Goal: Information Seeking & Learning: Learn about a topic

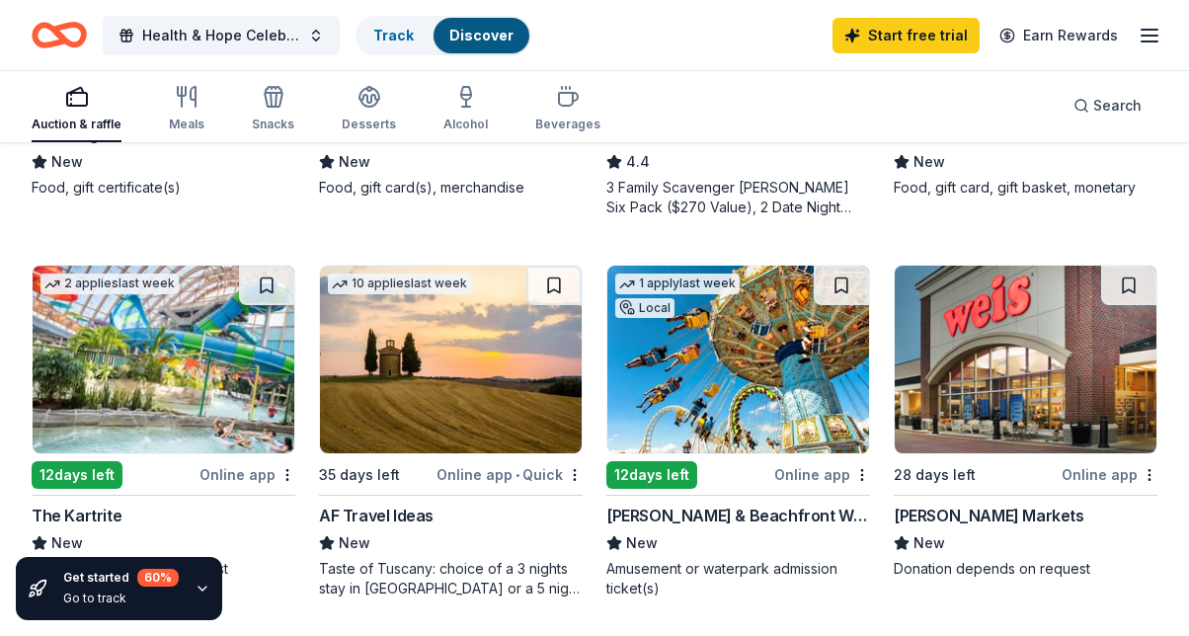
scroll to position [1598, 0]
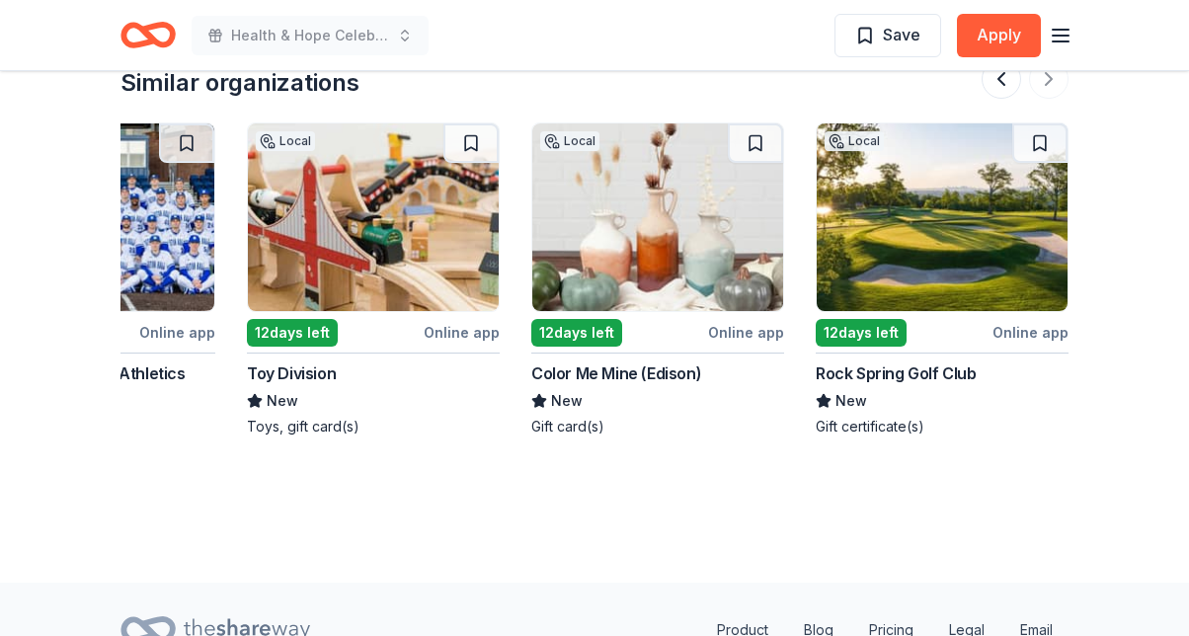
scroll to position [2302, 0]
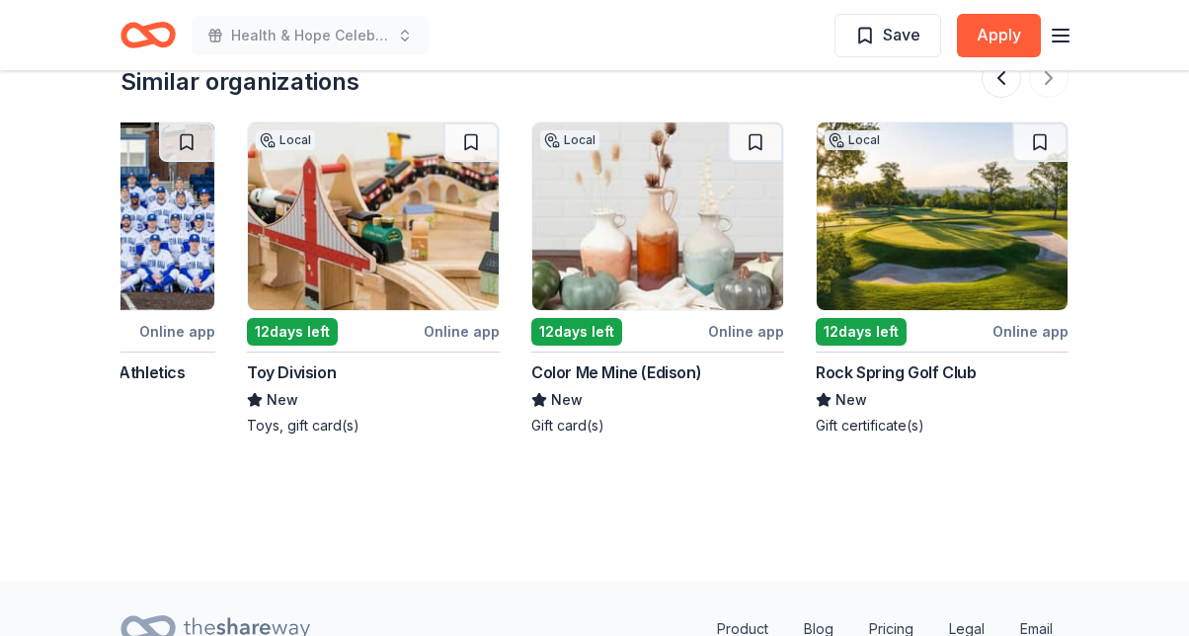
click at [642, 213] on img at bounding box center [657, 216] width 251 height 188
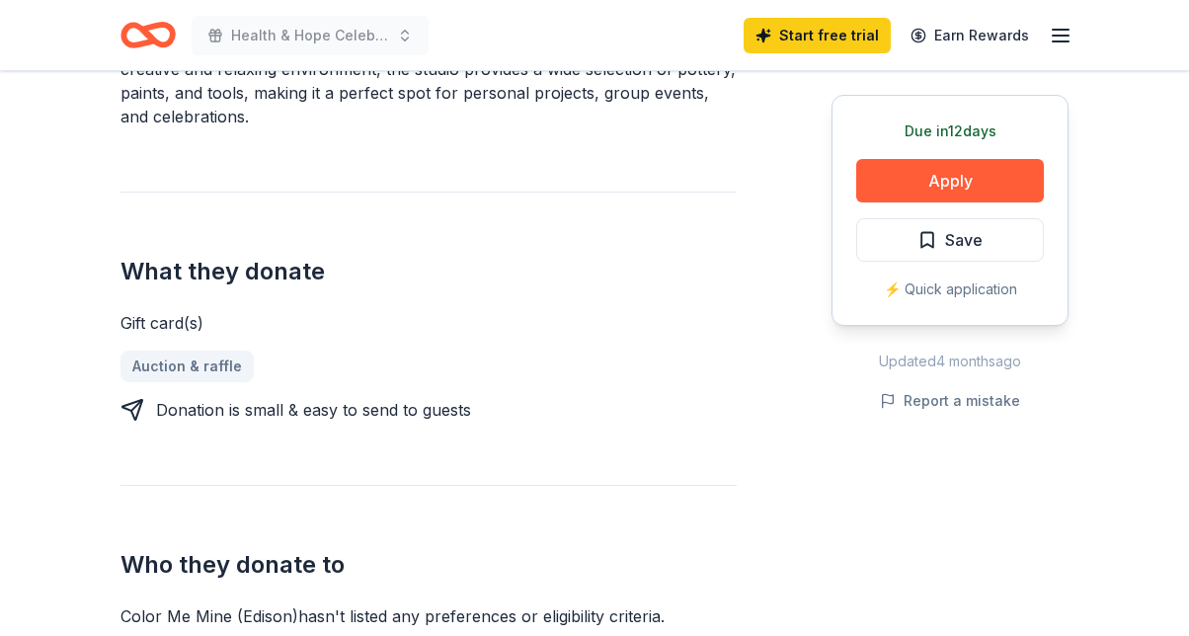
scroll to position [860, 0]
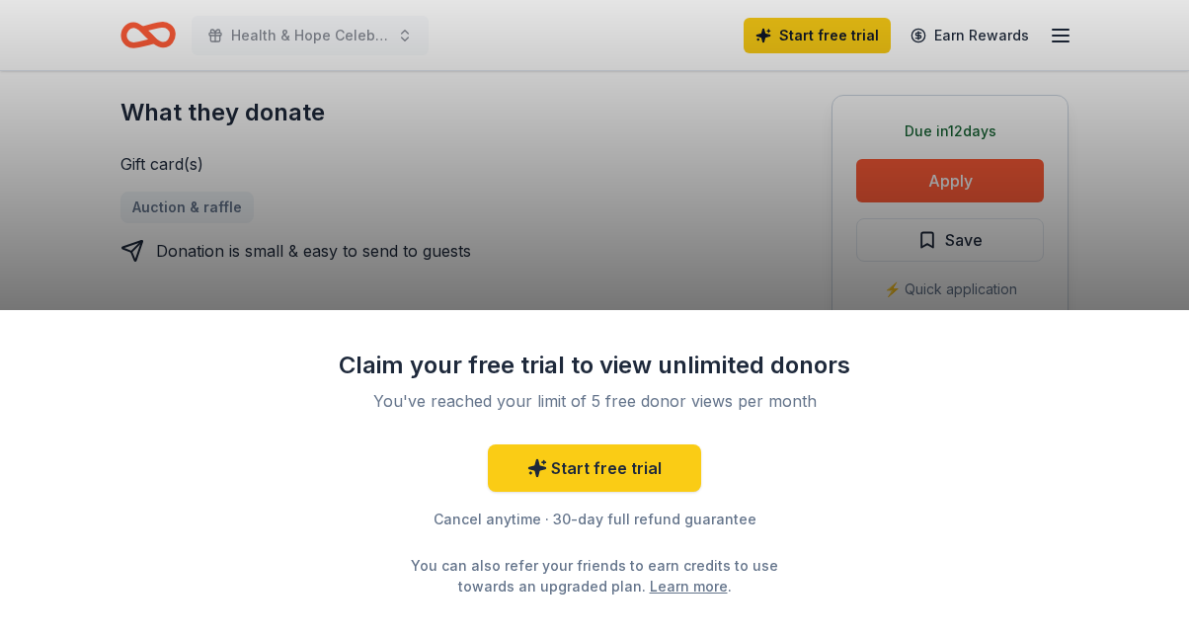
click at [664, 183] on div "Claim your free trial to view unlimited donors You've reached your limit of 5 f…" at bounding box center [594, 318] width 1189 height 636
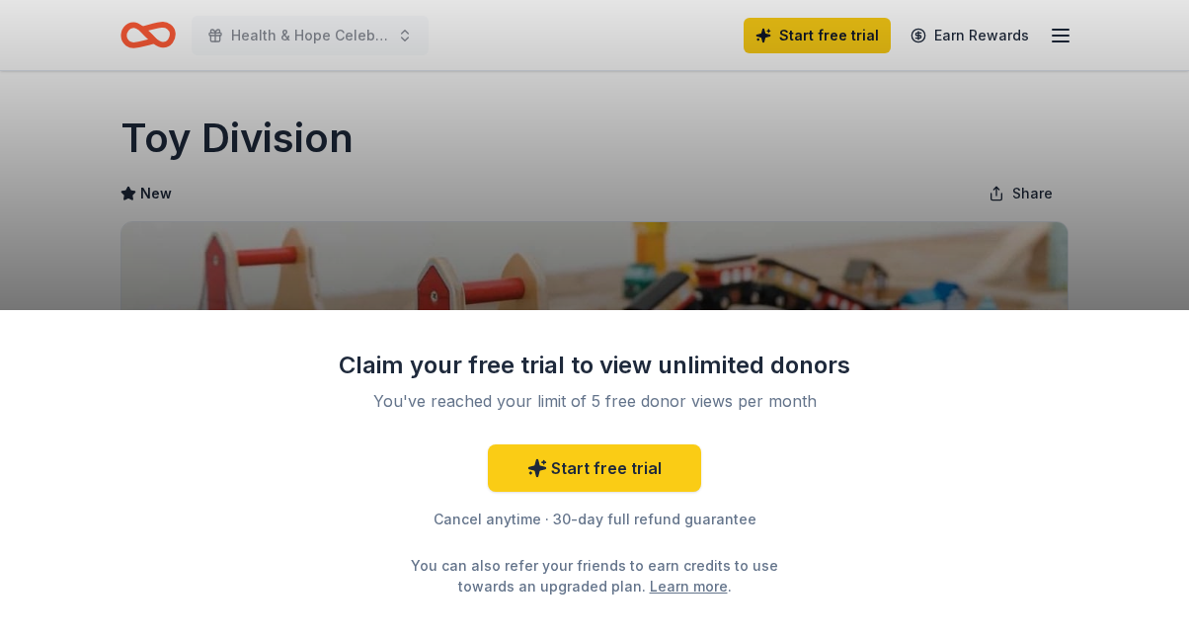
scroll to position [255, 0]
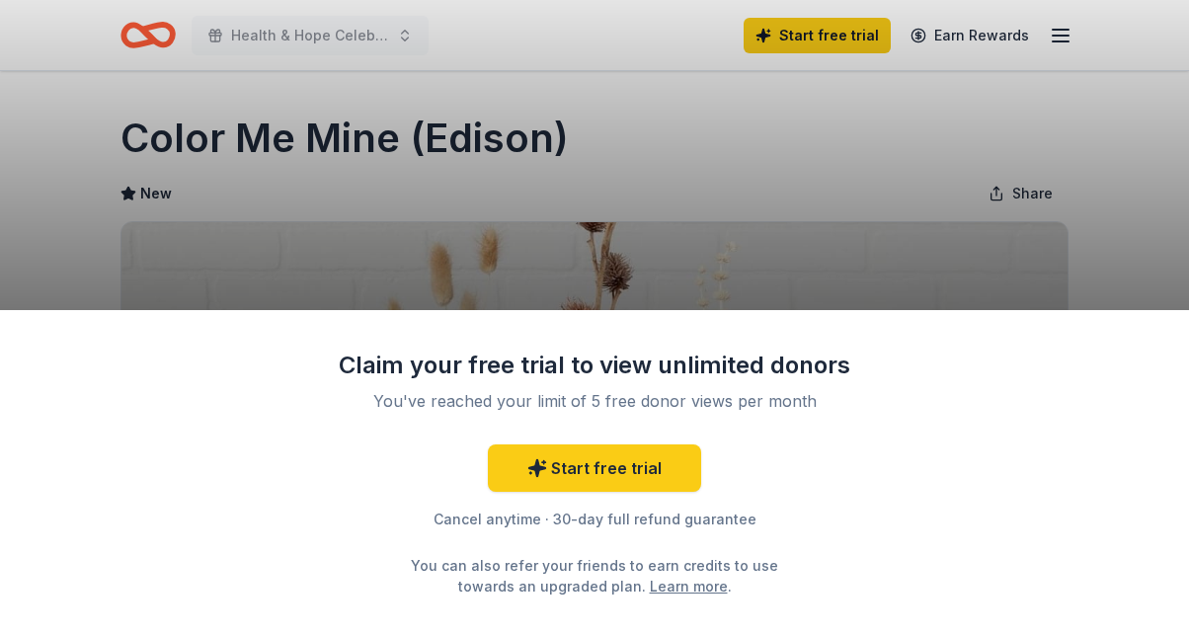
scroll to position [399, 0]
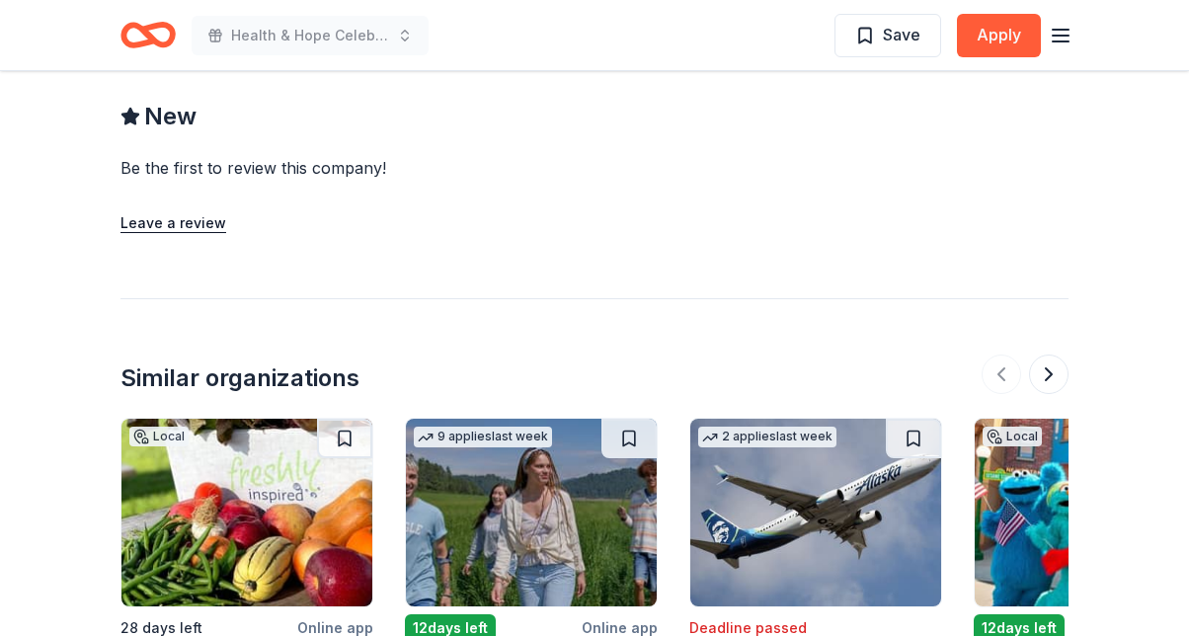
scroll to position [1879, 0]
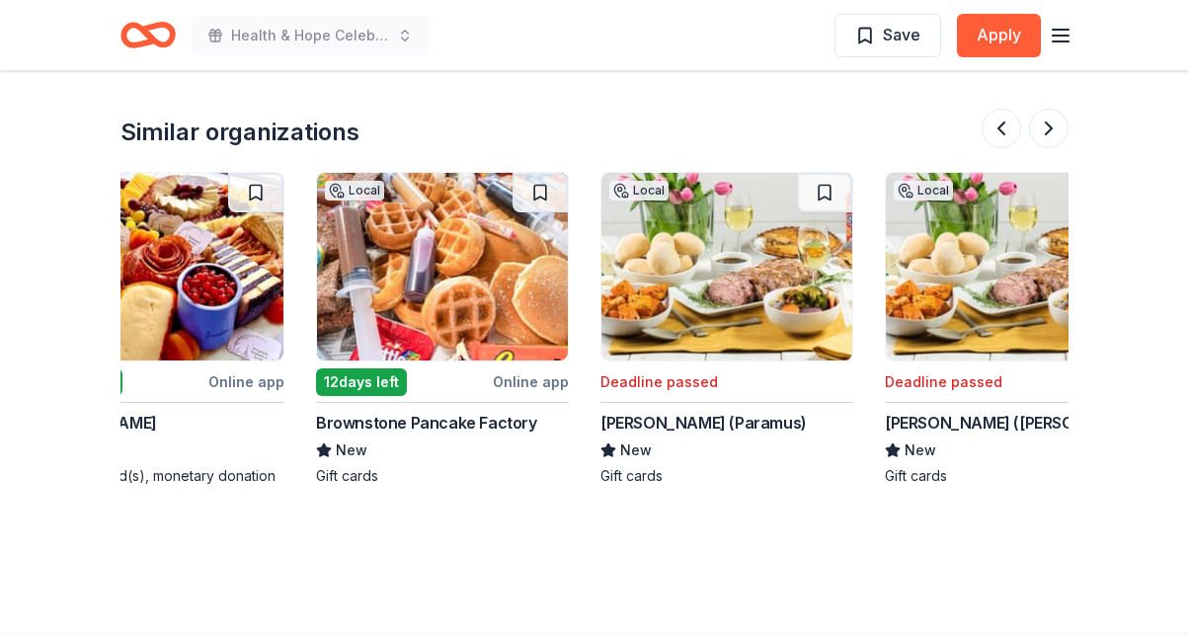
scroll to position [0, 1864]
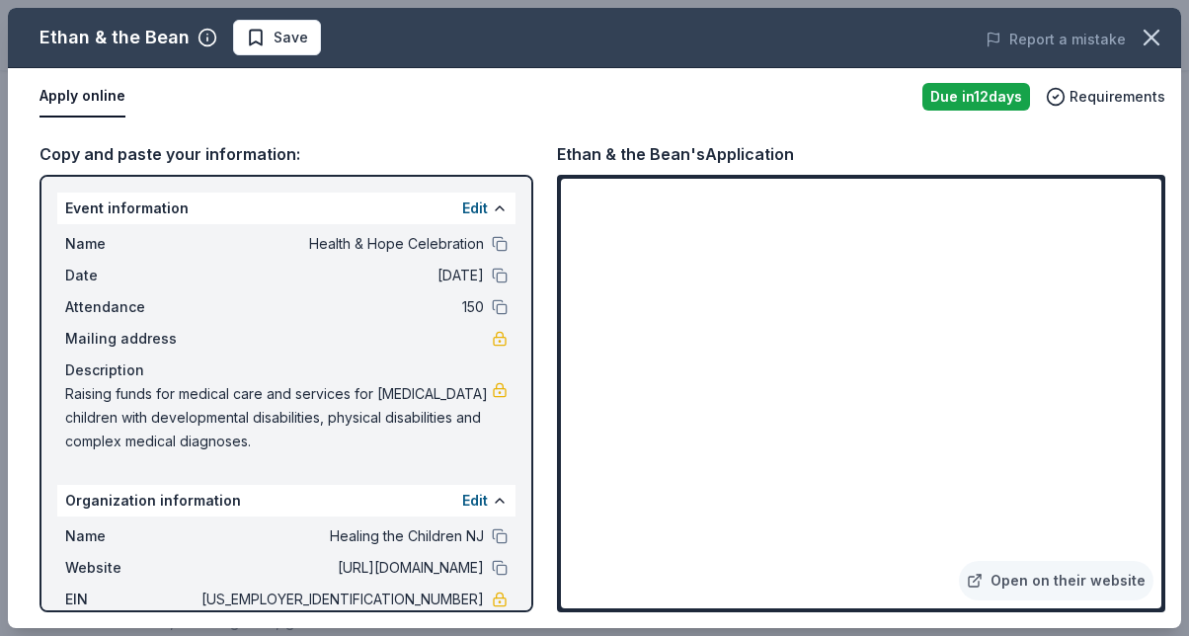
scroll to position [104, 0]
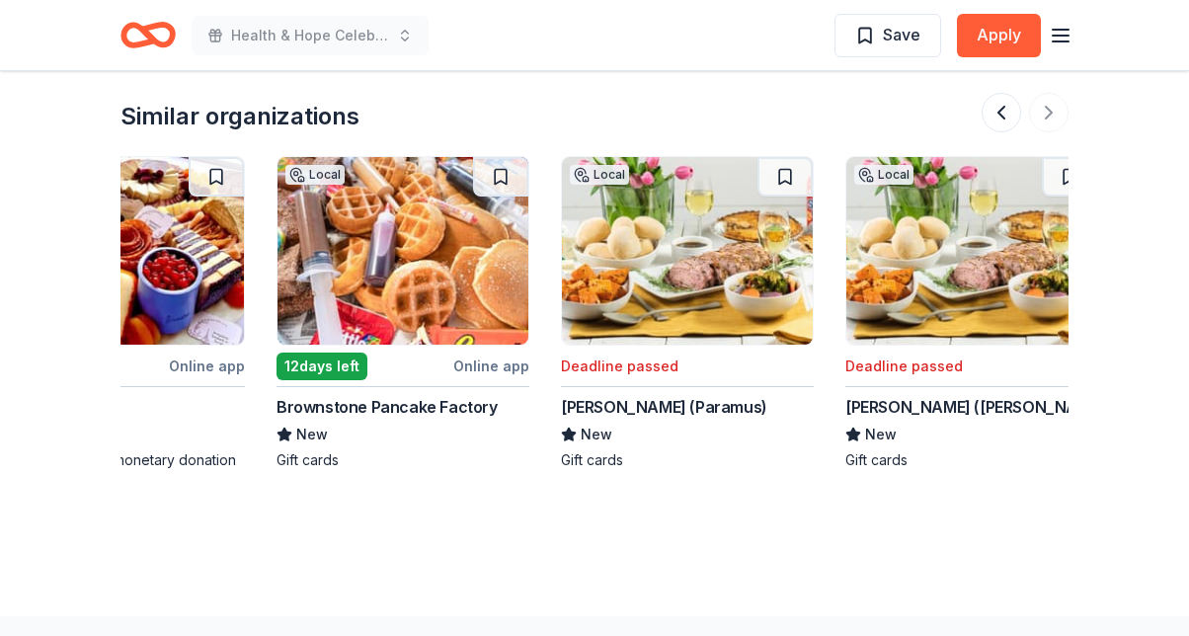
scroll to position [0, 1864]
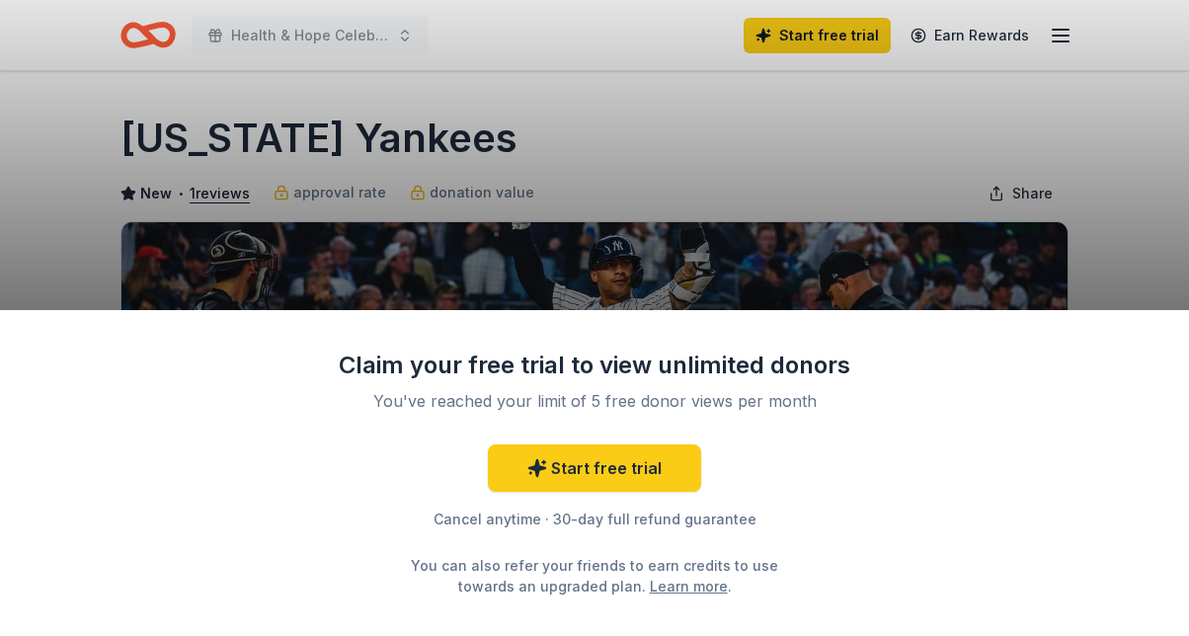
scroll to position [266, 0]
